Goal: Information Seeking & Learning: Understand process/instructions

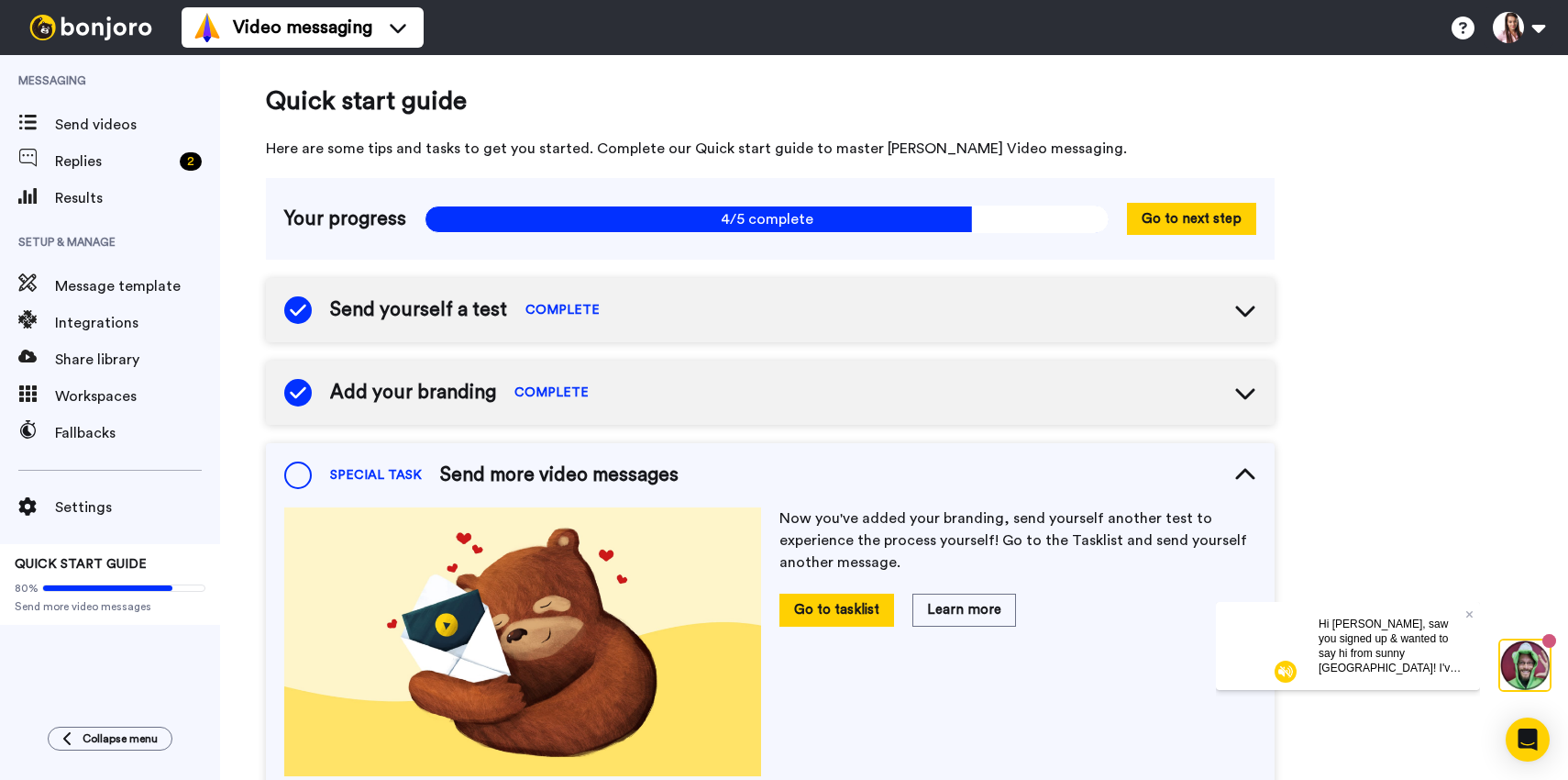
scroll to position [201, 0]
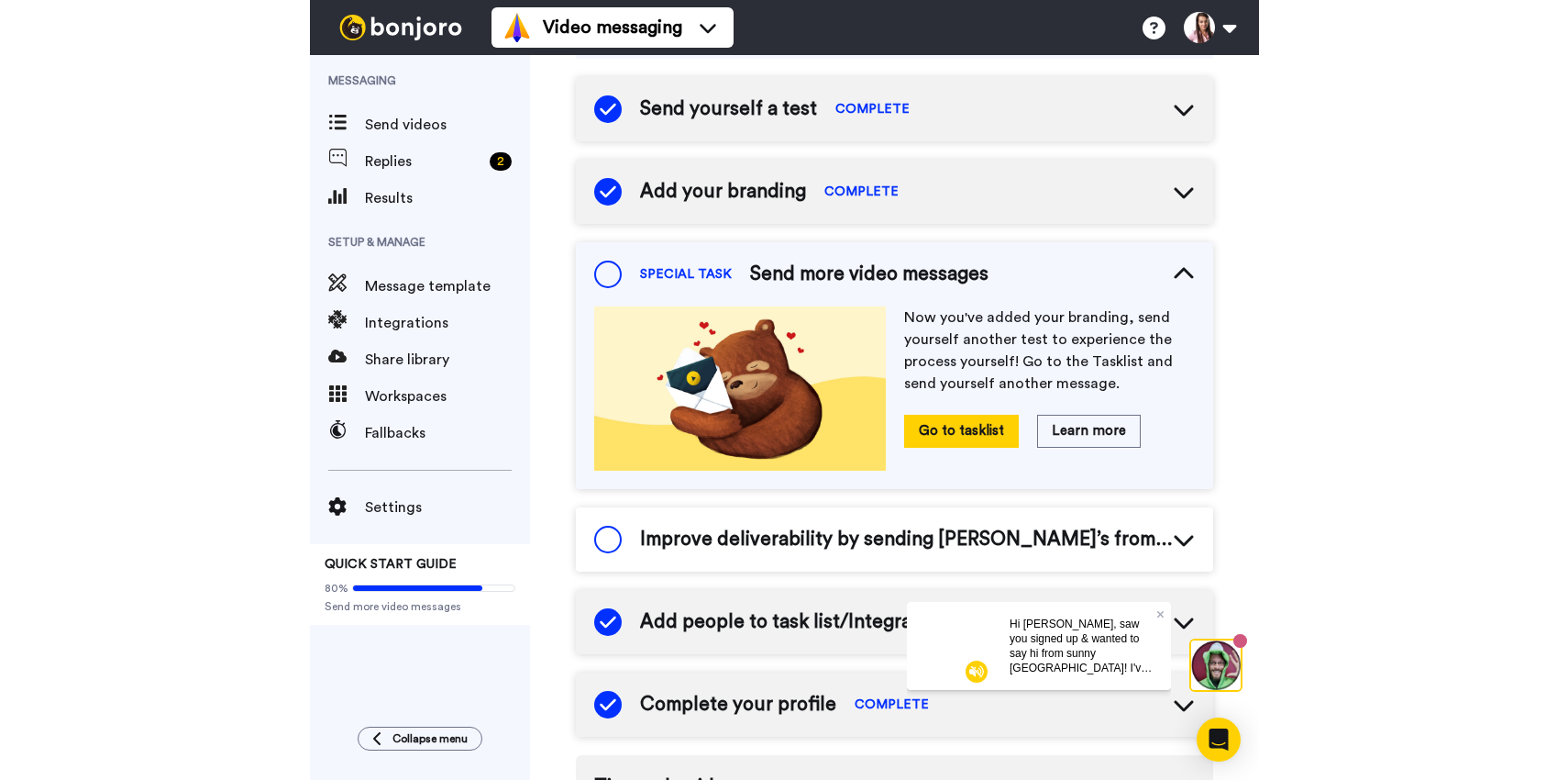
scroll to position [201, 0]
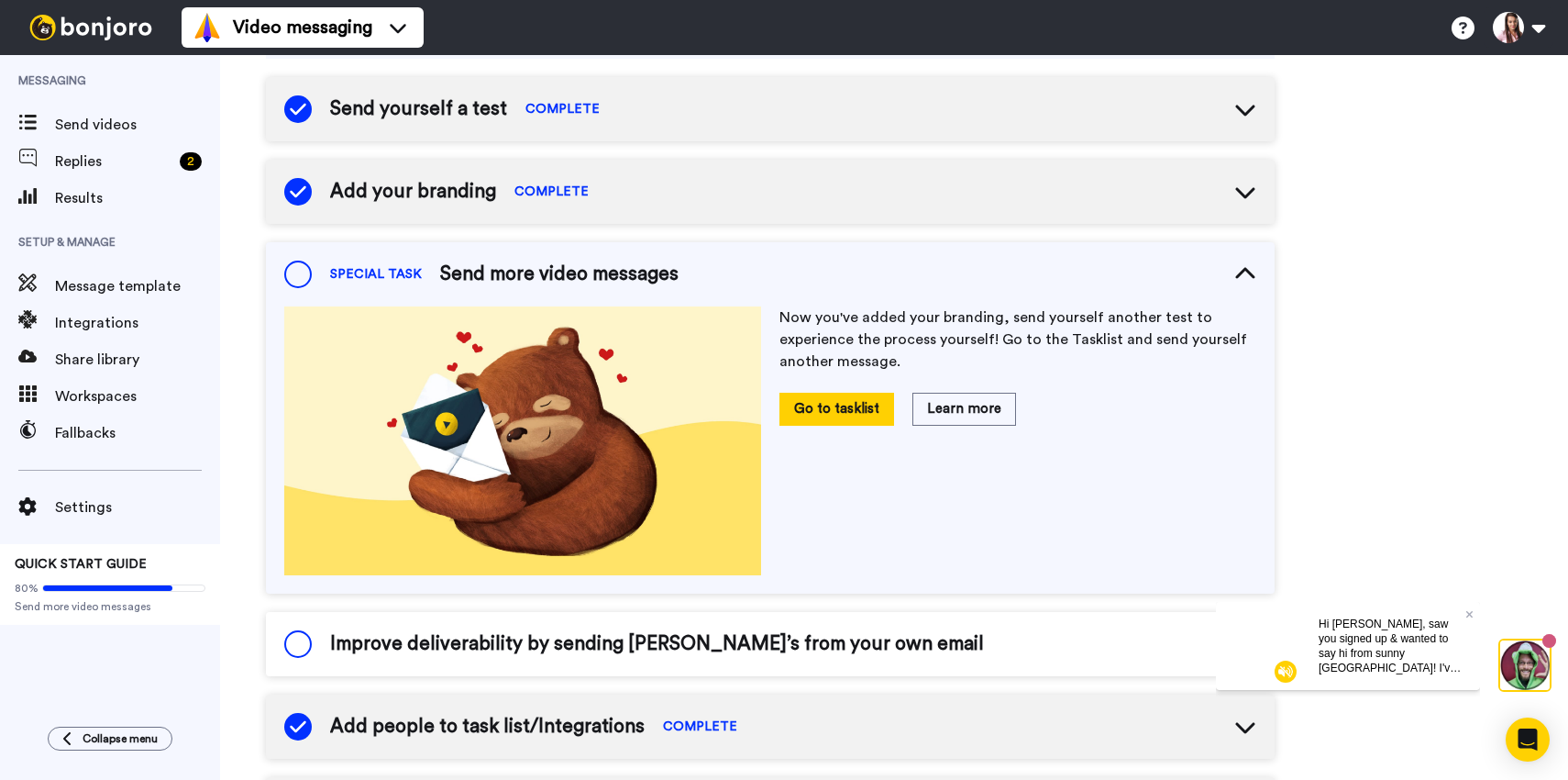
click at [1279, 671] on img at bounding box center [1285, 670] width 22 height 22
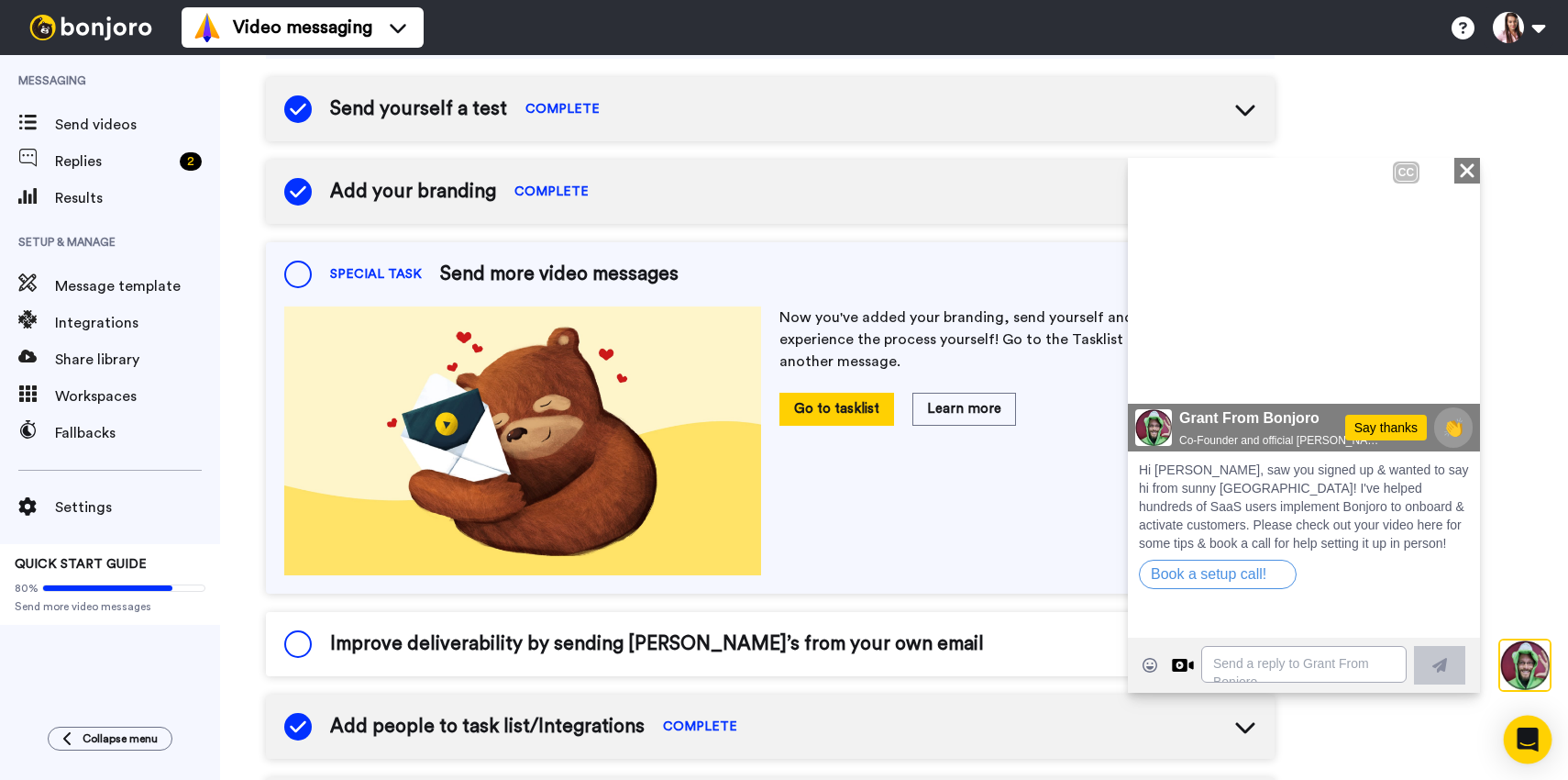
click at [1520, 740] on icon "Open Intercom Messenger" at bounding box center [1527, 739] width 21 height 24
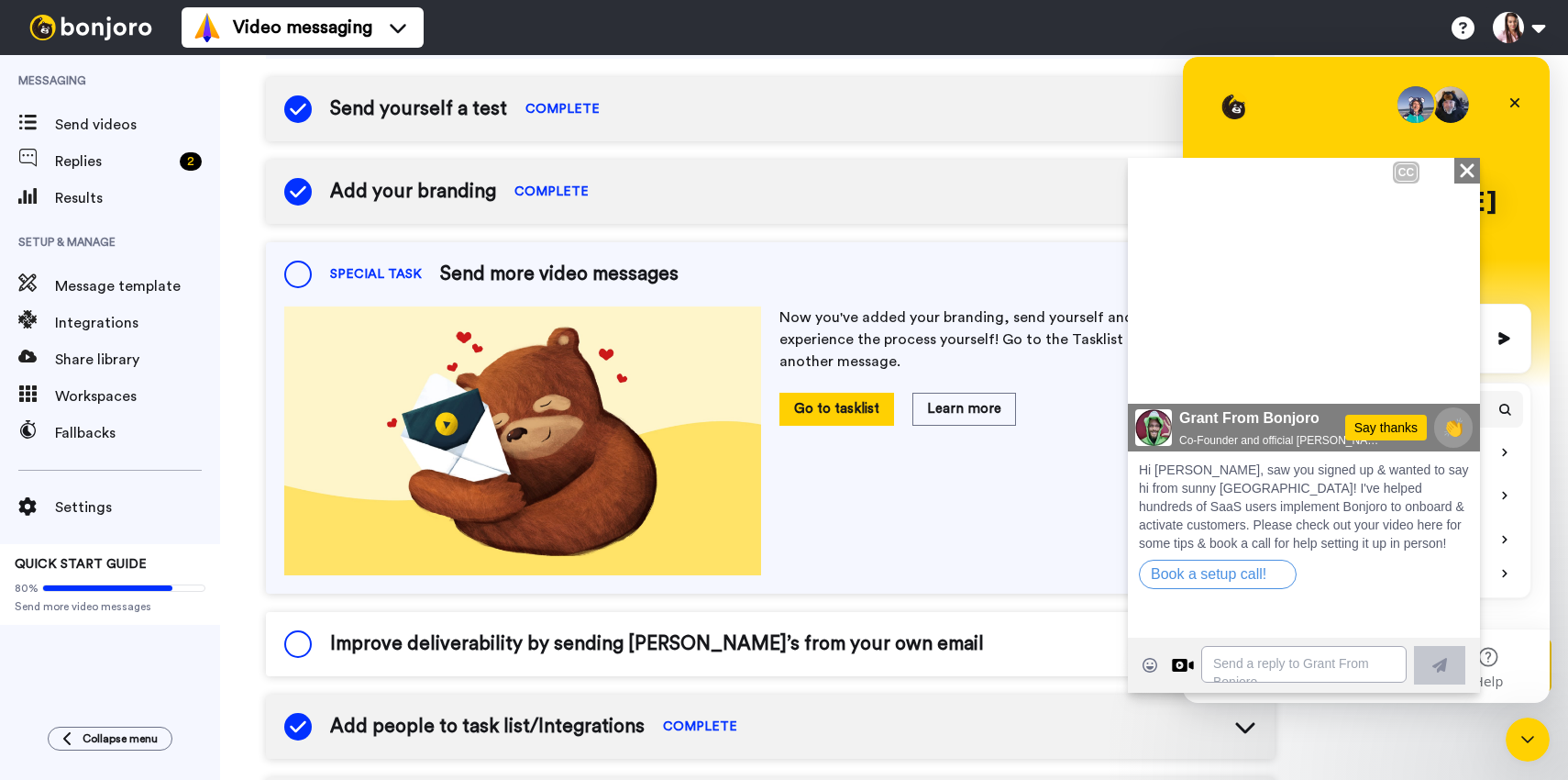
scroll to position [0, 0]
click at [1519, 740] on icon "Close Intercom Messenger" at bounding box center [1527, 738] width 22 height 22
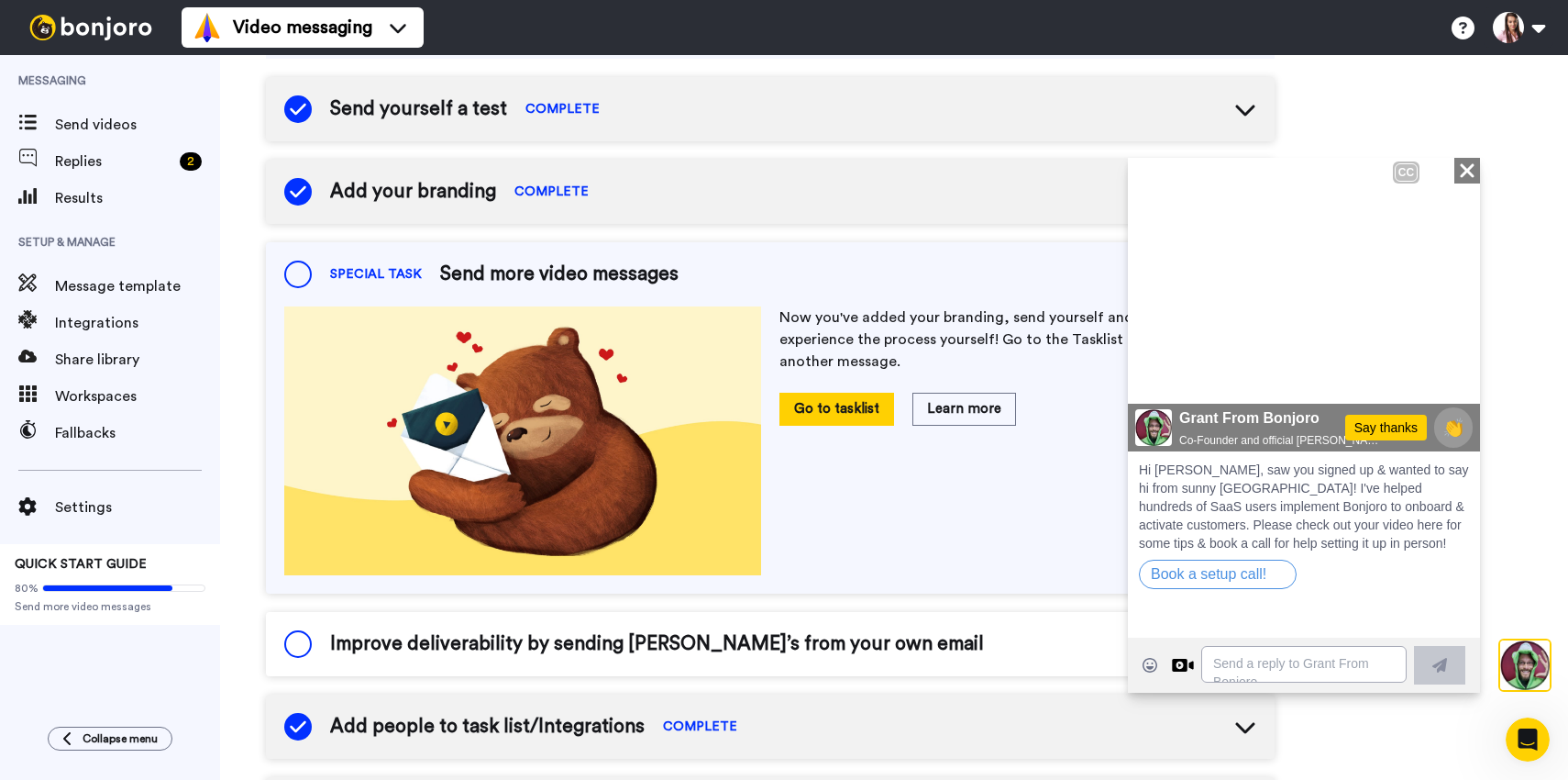
scroll to position [223, 0]
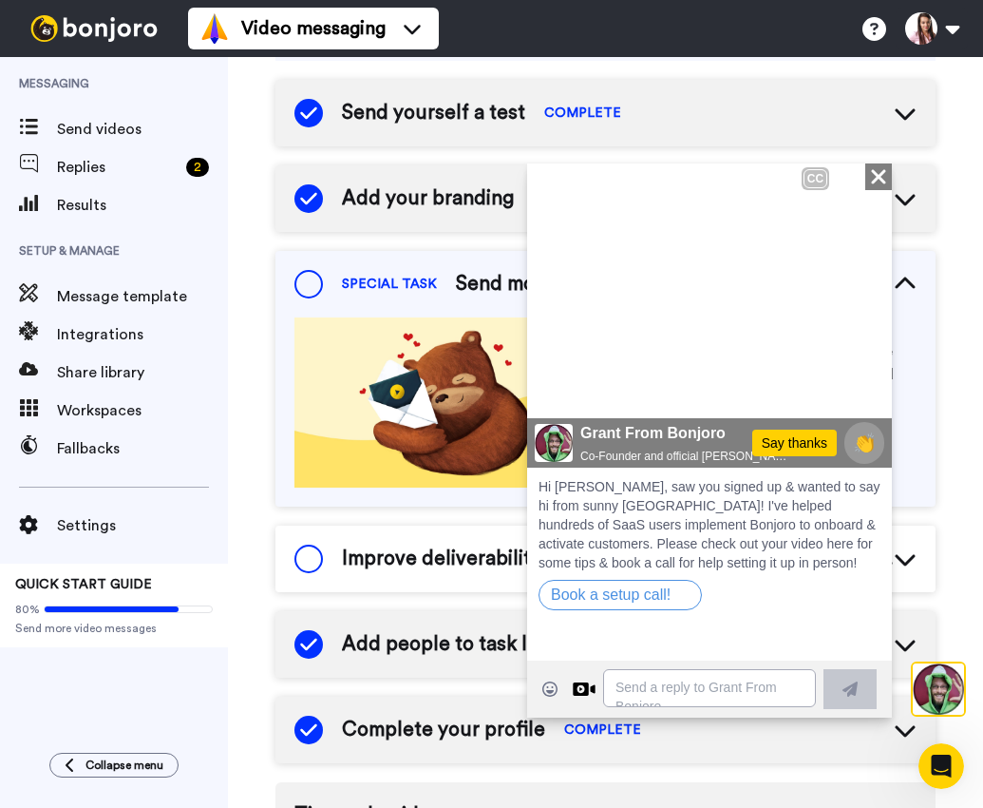
click at [704, 286] on span "So you can just get them excited, get them engaged, taking the key steps to val…" at bounding box center [709, 321] width 358 height 88
click at [874, 170] on icon at bounding box center [878, 175] width 14 height 14
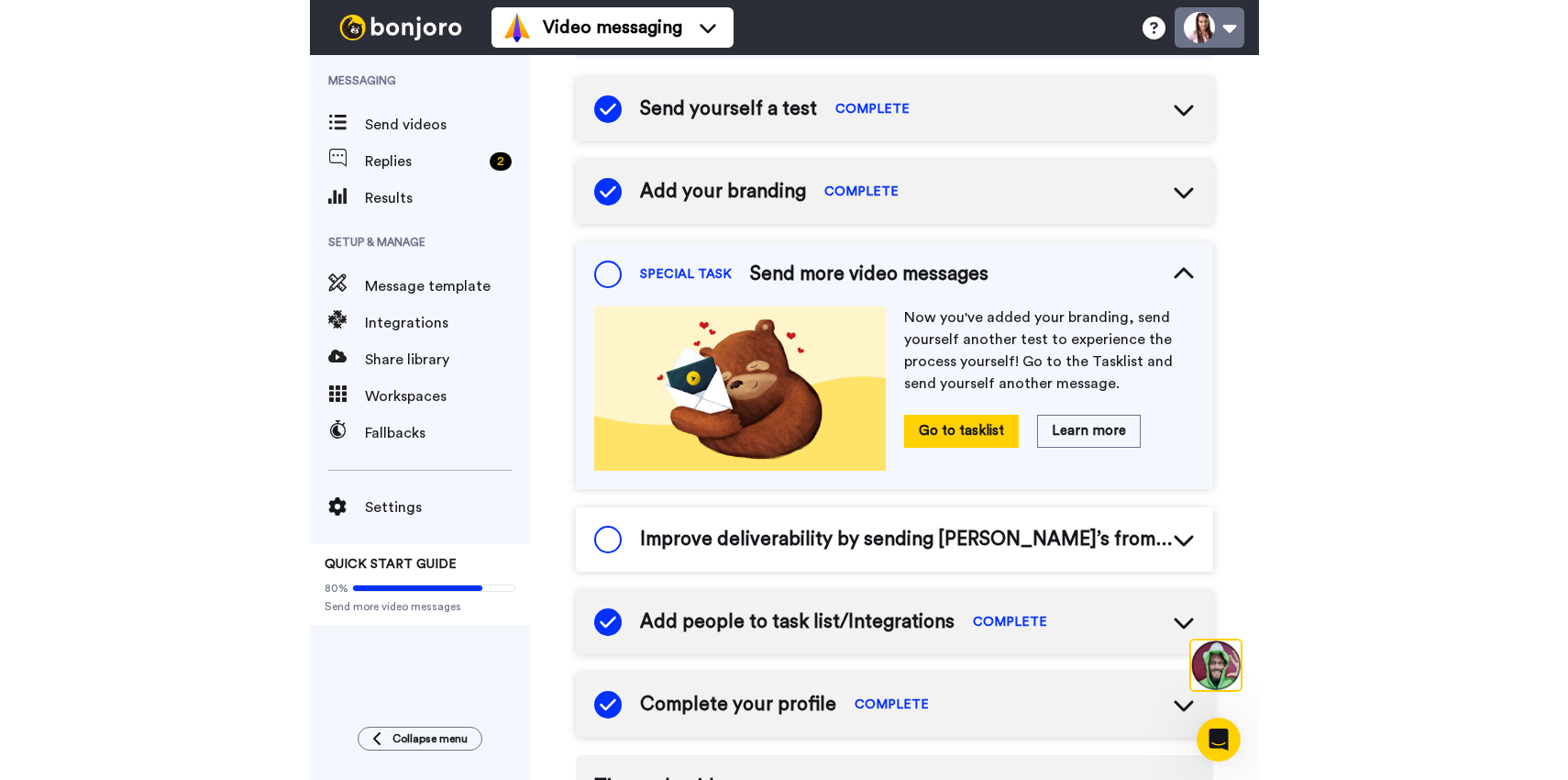
scroll to position [201, 0]
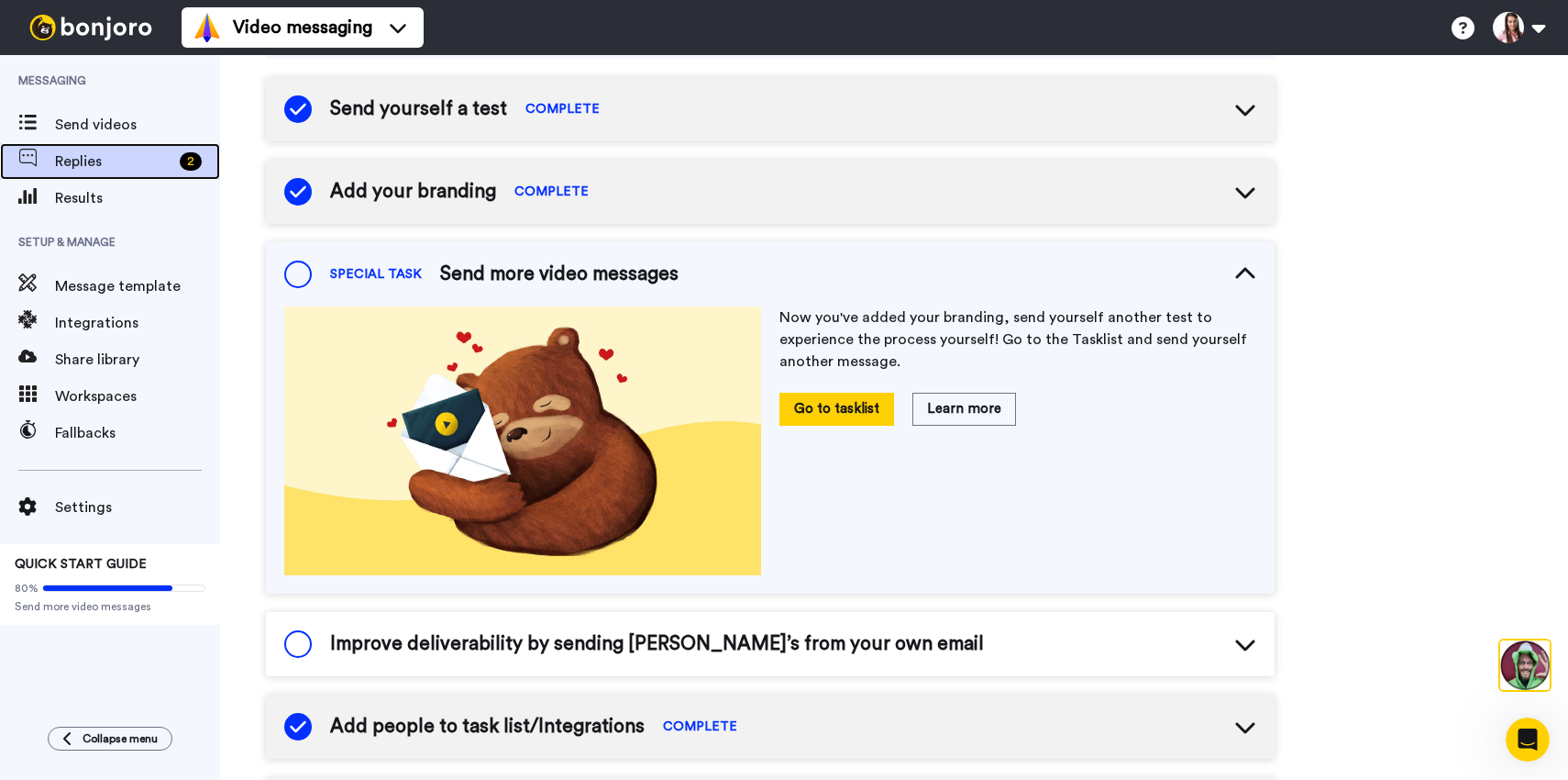
click at [95, 159] on span "Replies" at bounding box center [114, 161] width 118 height 22
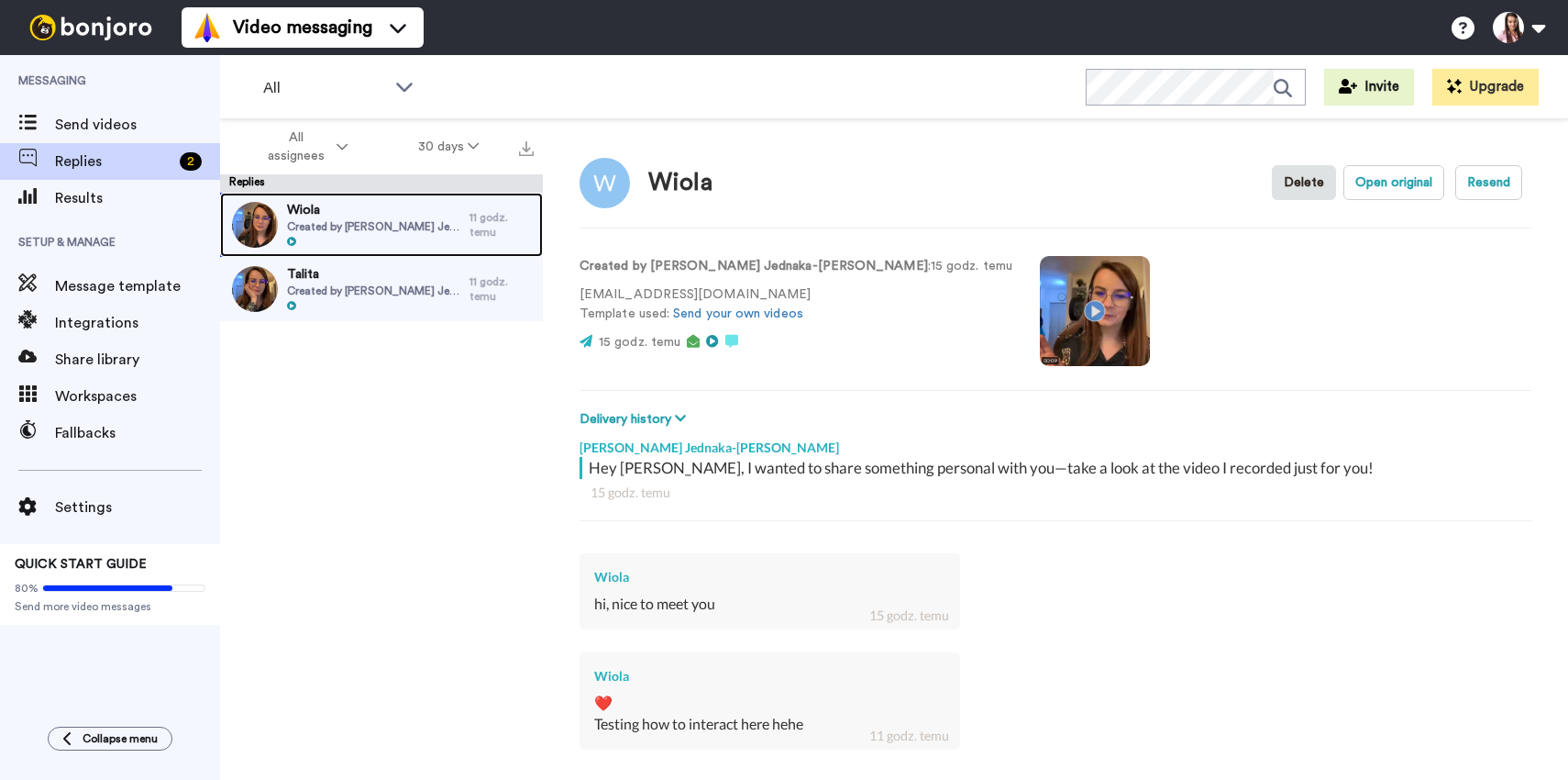
click at [341, 213] on span "Wiola" at bounding box center [373, 209] width 174 height 18
type textarea "x"
click at [83, 23] on img at bounding box center [91, 27] width 138 height 26
